Goal: Information Seeking & Learning: Compare options

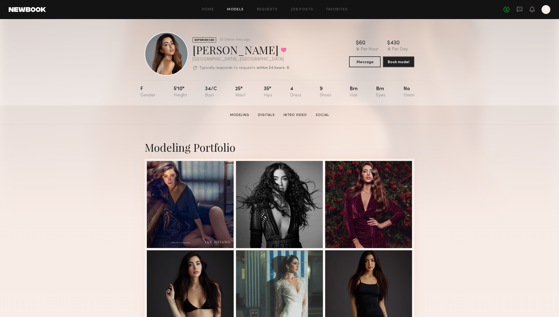
click at [238, 9] on link "Models" at bounding box center [235, 10] width 17 height 4
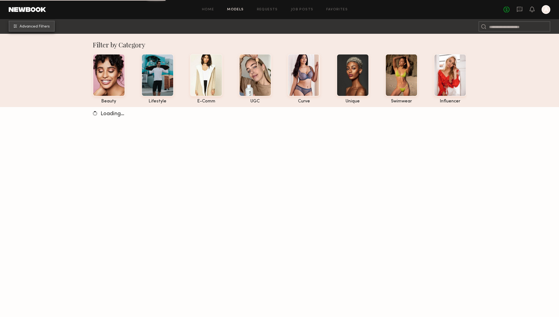
click at [32, 29] on button "Advanced Filters" at bounding box center [32, 26] width 46 height 11
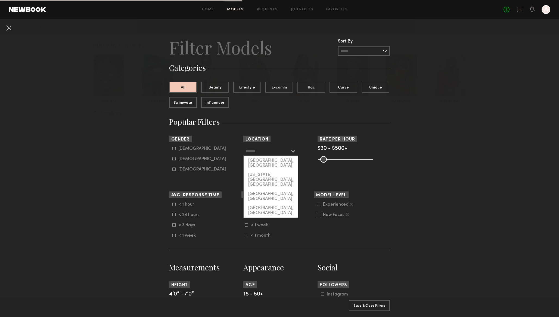
click at [261, 152] on input "text" at bounding box center [268, 150] width 45 height 9
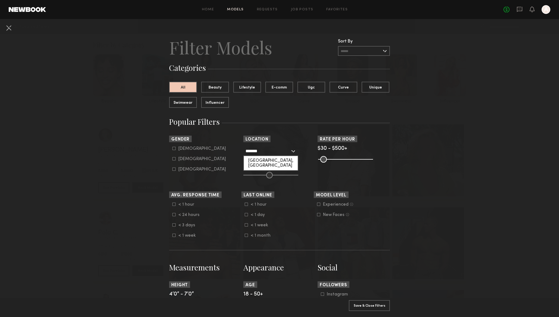
click at [260, 159] on div "[GEOGRAPHIC_DATA], [GEOGRAPHIC_DATA]" at bounding box center [271, 163] width 54 height 14
type input "**********"
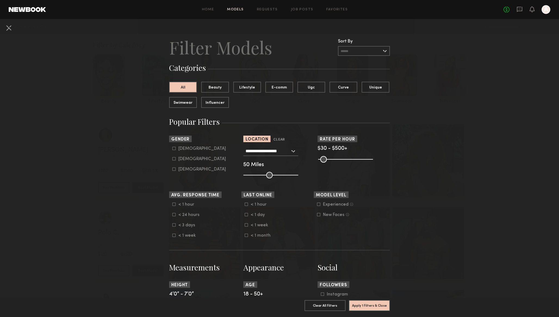
click at [179, 160] on div "Female" at bounding box center [202, 158] width 48 height 3
type input "**"
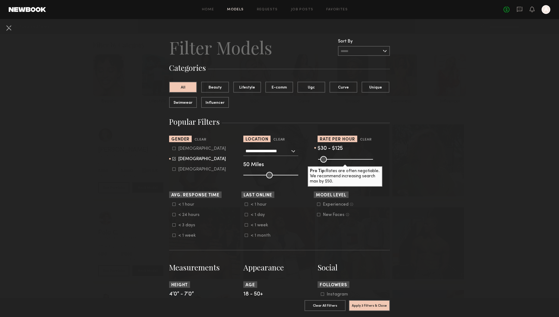
drag, startPoint x: 371, startPoint y: 158, endPoint x: 331, endPoint y: 162, distance: 39.9
type input "***"
click at [331, 162] on input "range" at bounding box center [345, 159] width 55 height 7
click at [360, 50] on input "text" at bounding box center [364, 51] width 52 height 10
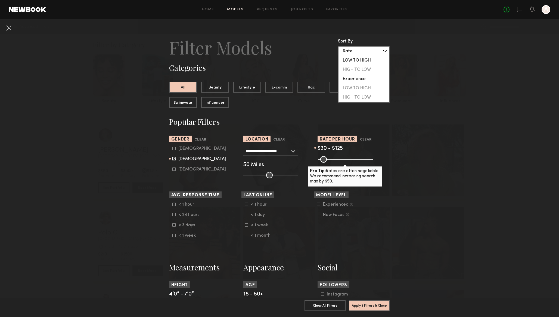
click at [355, 60] on div "LOW TO HIGH" at bounding box center [364, 60] width 51 height 9
type input "**********"
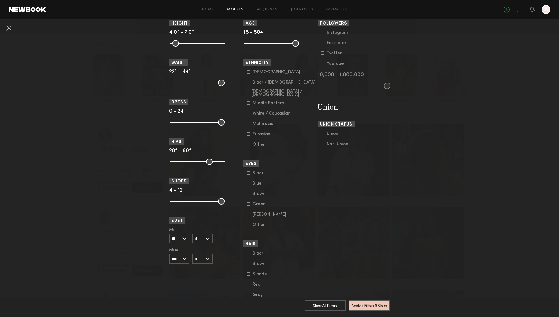
scroll to position [267, 0]
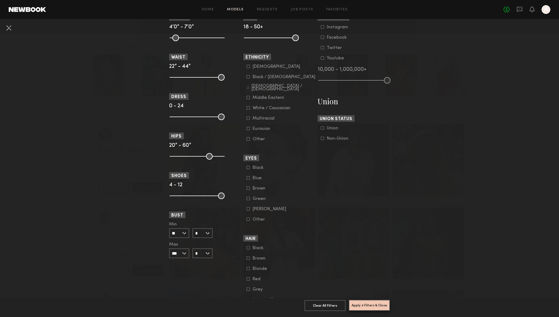
click at [372, 305] on button "Apply 4 Filters & Close" at bounding box center [369, 304] width 41 height 11
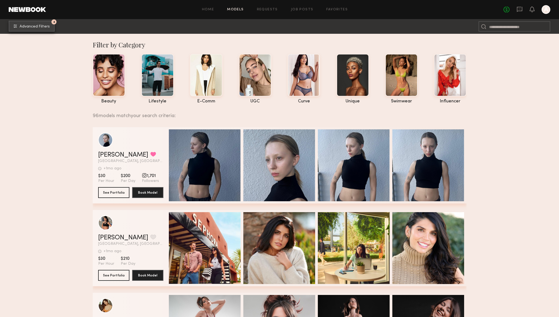
click at [39, 28] on span "Advanced Filters" at bounding box center [35, 27] width 30 height 4
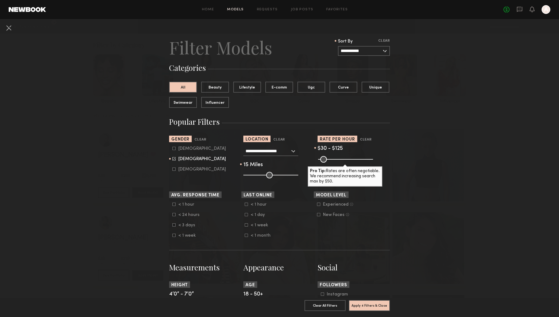
drag, startPoint x: 269, startPoint y: 175, endPoint x: 251, endPoint y: 177, distance: 18.2
type input "**"
click at [251, 177] on input "range" at bounding box center [270, 175] width 55 height 7
click at [367, 306] on button "Apply 4 Filters & Close" at bounding box center [369, 304] width 41 height 11
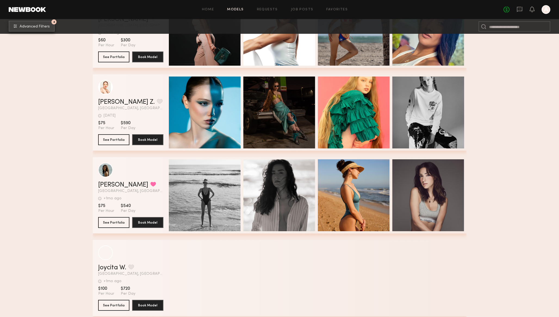
scroll to position [314, 0]
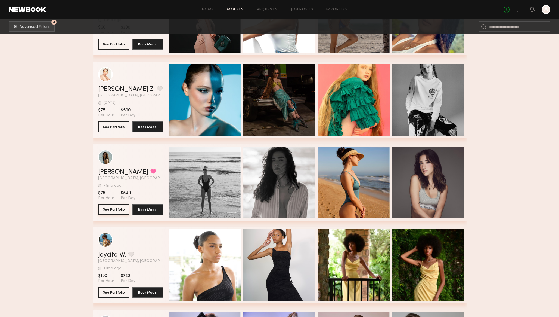
click at [111, 209] on button "See Portfolio" at bounding box center [113, 209] width 31 height 11
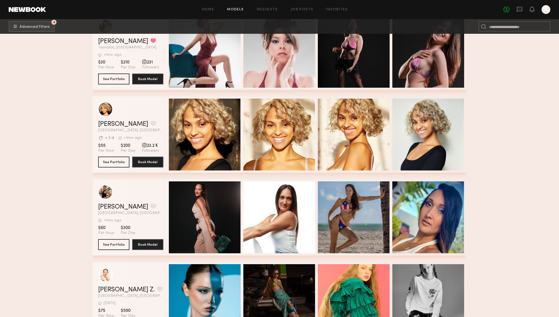
scroll to position [0, 0]
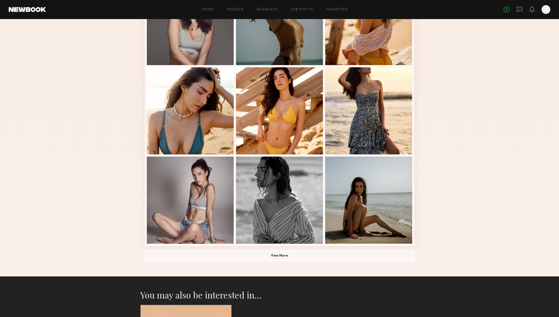
scroll to position [256, 0]
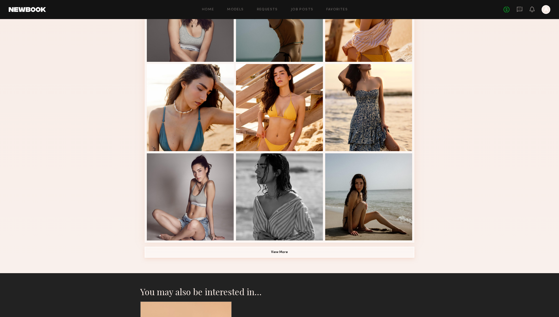
click at [346, 248] on button "View More" at bounding box center [280, 251] width 270 height 11
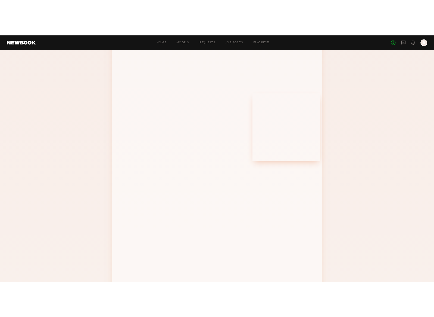
scroll to position [498, 0]
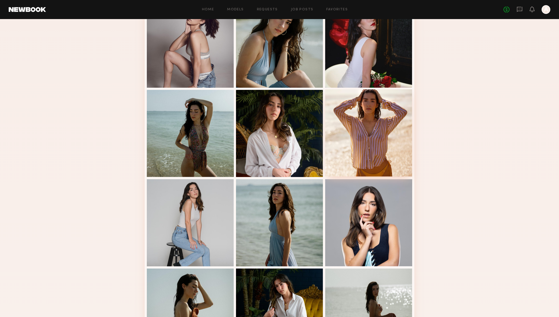
click at [374, 128] on div at bounding box center [368, 132] width 87 height 87
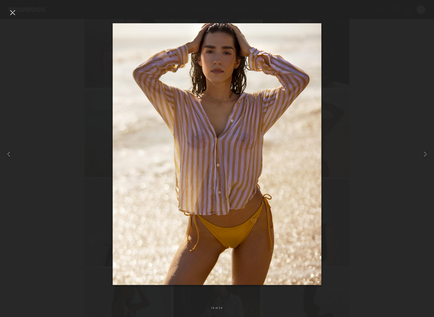
click at [12, 14] on div at bounding box center [12, 12] width 9 height 9
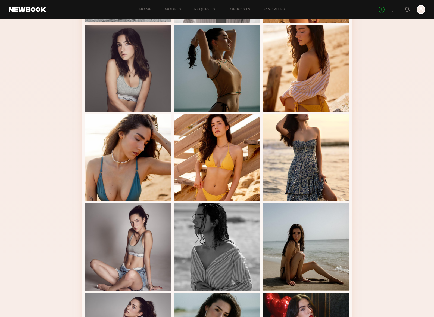
scroll to position [207, 0]
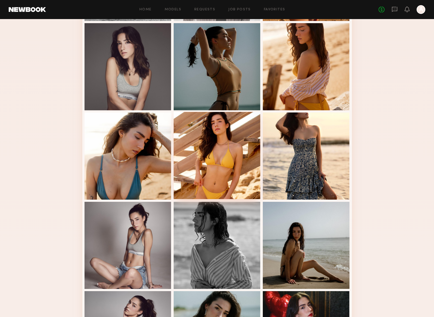
click at [220, 163] on div at bounding box center [217, 155] width 87 height 87
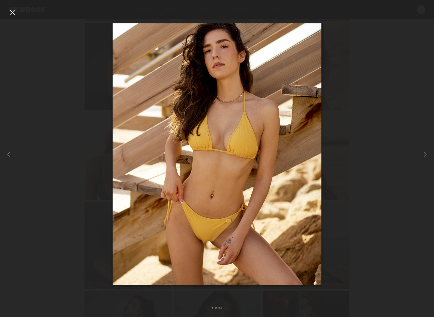
click at [258, 133] on img at bounding box center [217, 153] width 209 height 261
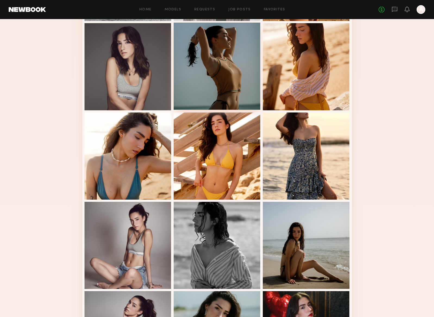
scroll to position [0, 0]
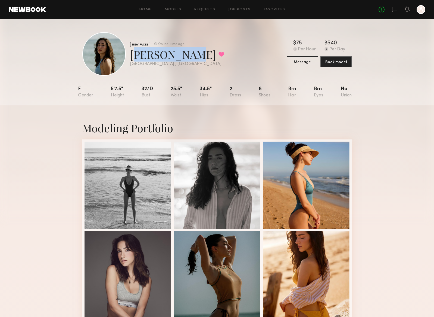
drag, startPoint x: 131, startPoint y: 56, endPoint x: 188, endPoint y: 54, distance: 57.1
click at [188, 54] on div "Samantha N. Favorited" at bounding box center [177, 54] width 94 height 14
copy div "Samantha N"
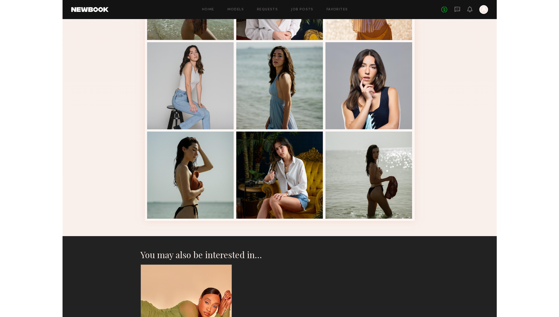
scroll to position [639, 0]
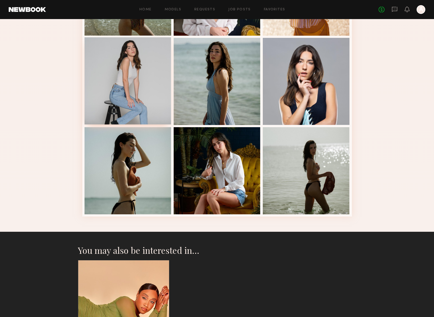
click at [125, 77] on div at bounding box center [128, 80] width 87 height 87
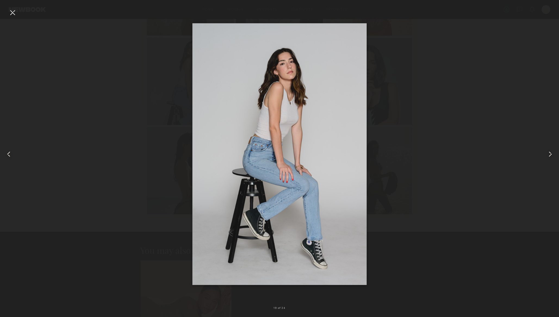
click at [11, 13] on div at bounding box center [12, 12] width 9 height 9
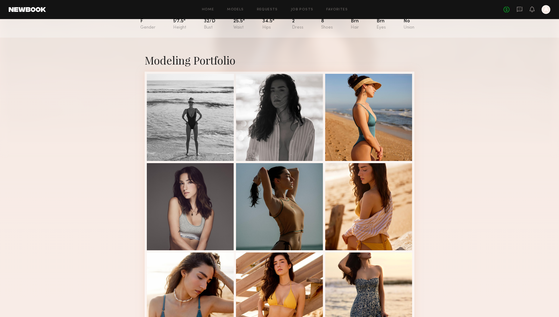
scroll to position [0, 0]
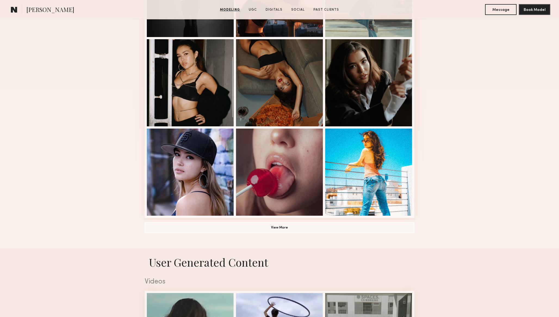
scroll to position [309, 0]
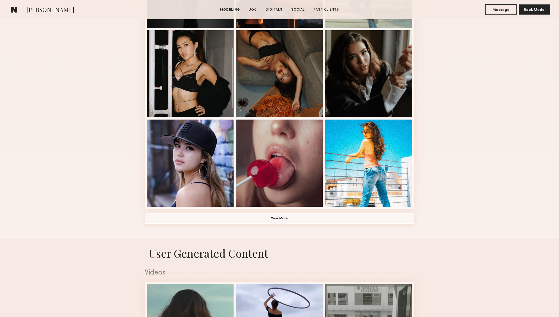
click at [185, 218] on button "View More" at bounding box center [280, 218] width 270 height 11
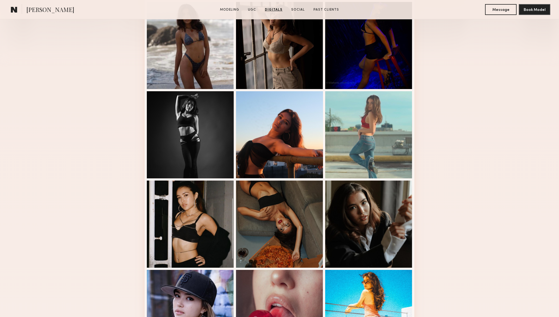
scroll to position [0, 0]
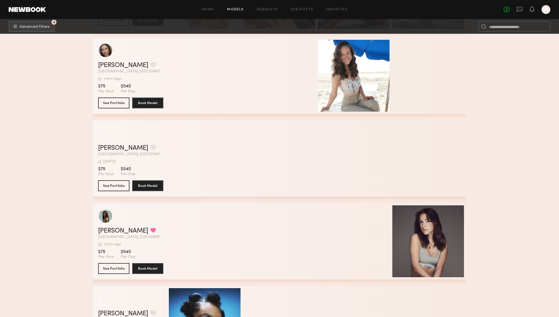
scroll to position [2810, 0]
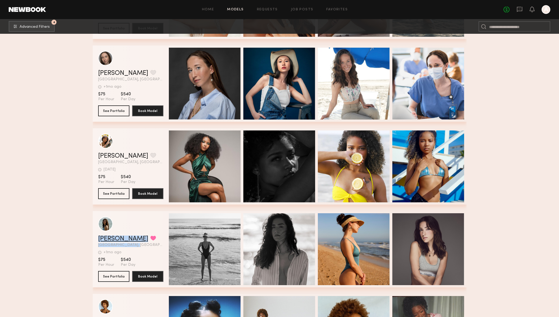
drag, startPoint x: 137, startPoint y: 244, endPoint x: 98, endPoint y: 239, distance: 39.2
click at [98, 239] on div "[PERSON_NAME] Favorited [GEOGRAPHIC_DATA], [GEOGRAPHIC_DATA] +1mo ago Last Onli…" at bounding box center [130, 240] width 65 height 11
copy div "[PERSON_NAME] Favorited [GEOGRAPHIC_DATA], [GEOGRAPHIC_DATA]"
